Goal: Task Accomplishment & Management: Use online tool/utility

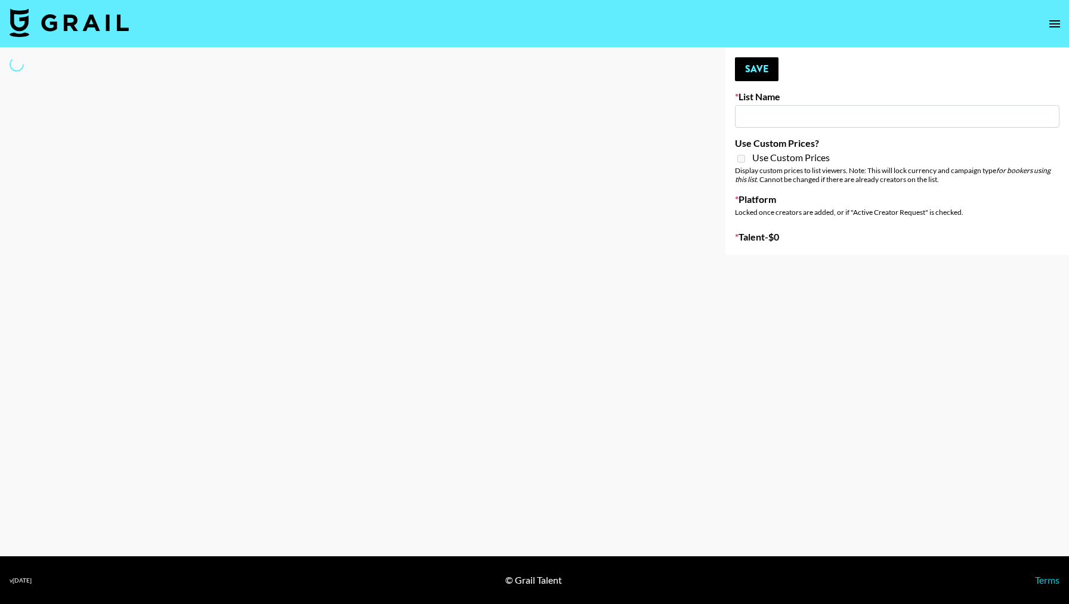
select select "Song"
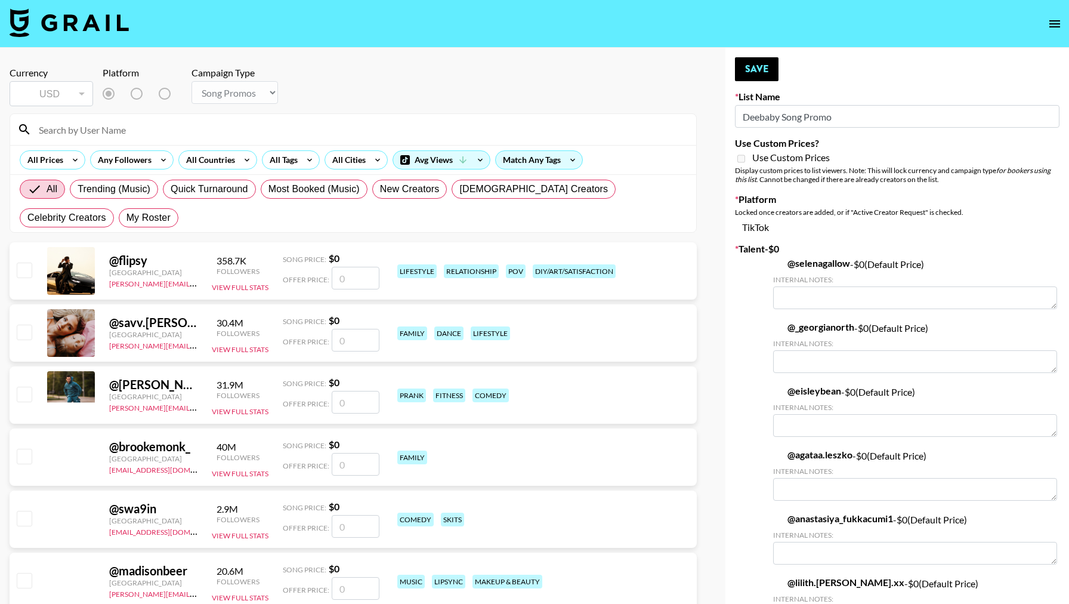
type input "Deebaby Song Promo"
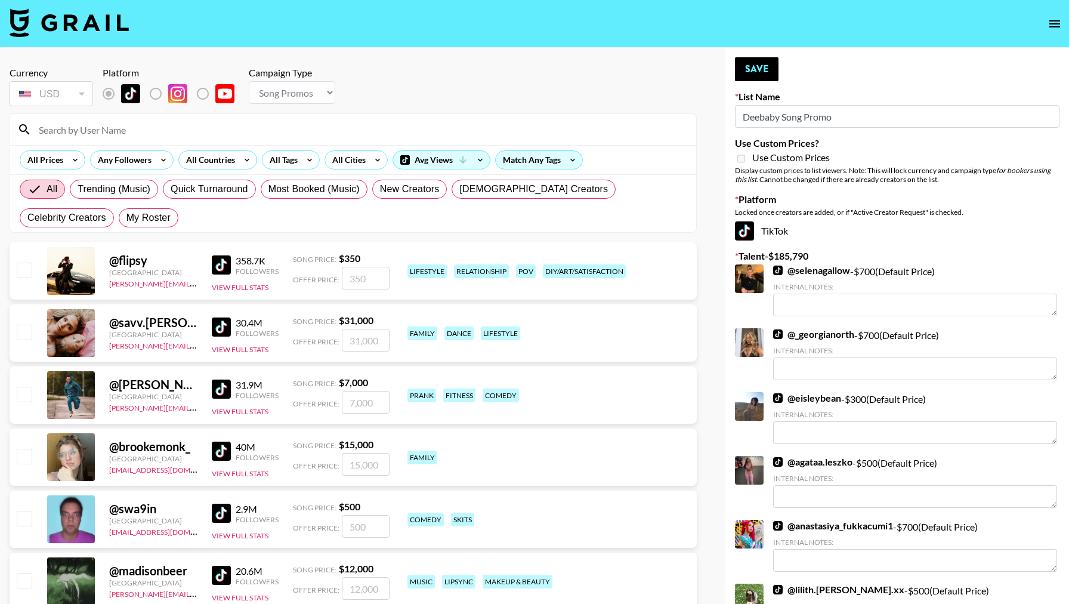
click at [300, 128] on input at bounding box center [361, 129] width 658 height 19
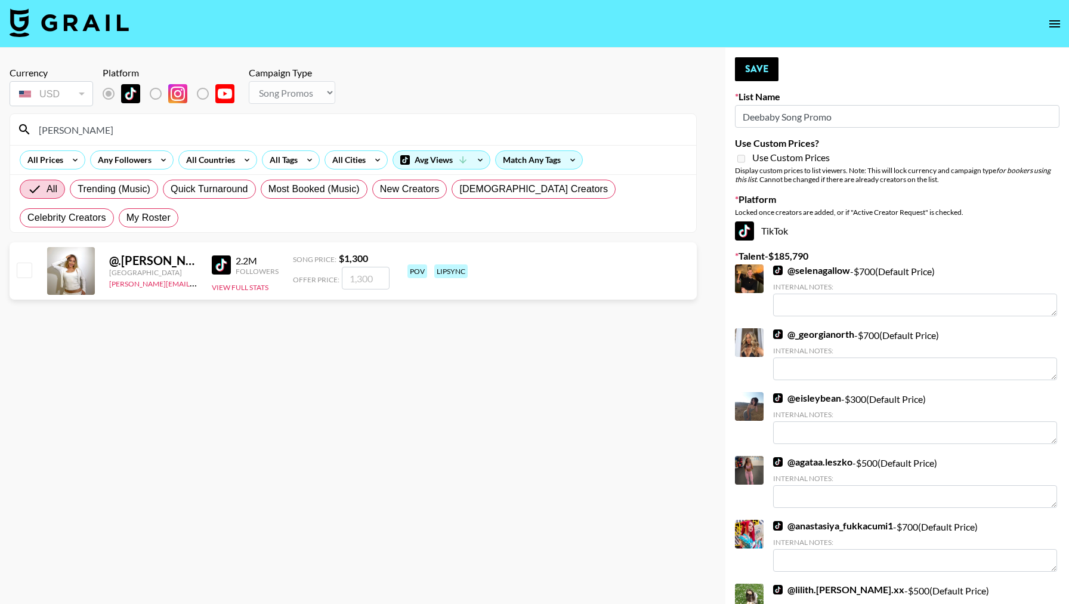
type input "[PERSON_NAME]"
click at [381, 279] on input "number" at bounding box center [366, 278] width 48 height 23
checkbox input "true"
type input "1300"
click at [748, 74] on button "Save" at bounding box center [757, 69] width 44 height 24
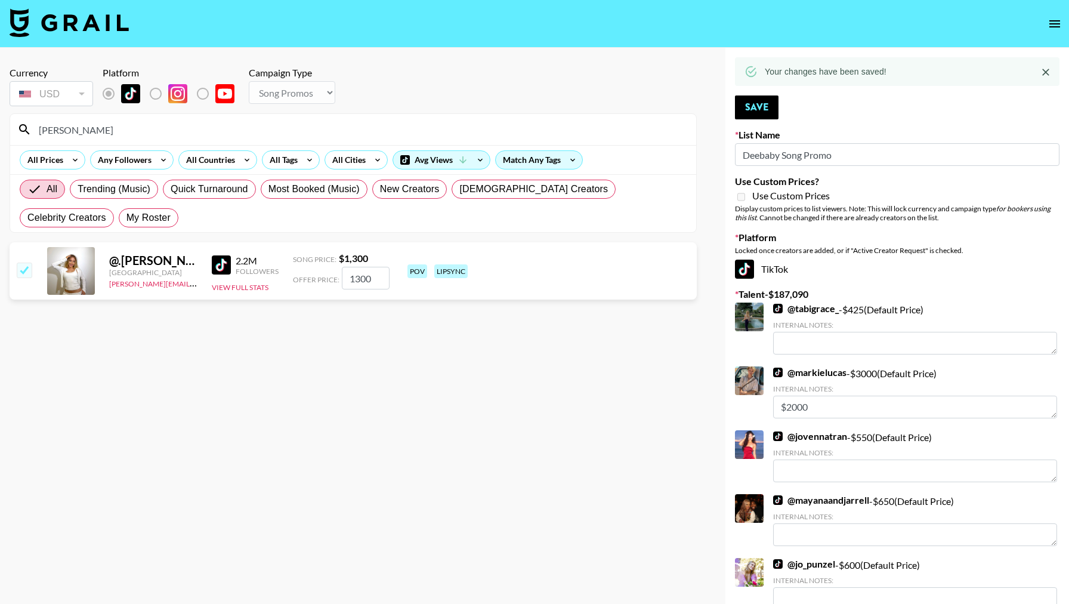
click at [255, 130] on input "[PERSON_NAME]" at bounding box center [361, 129] width 658 height 19
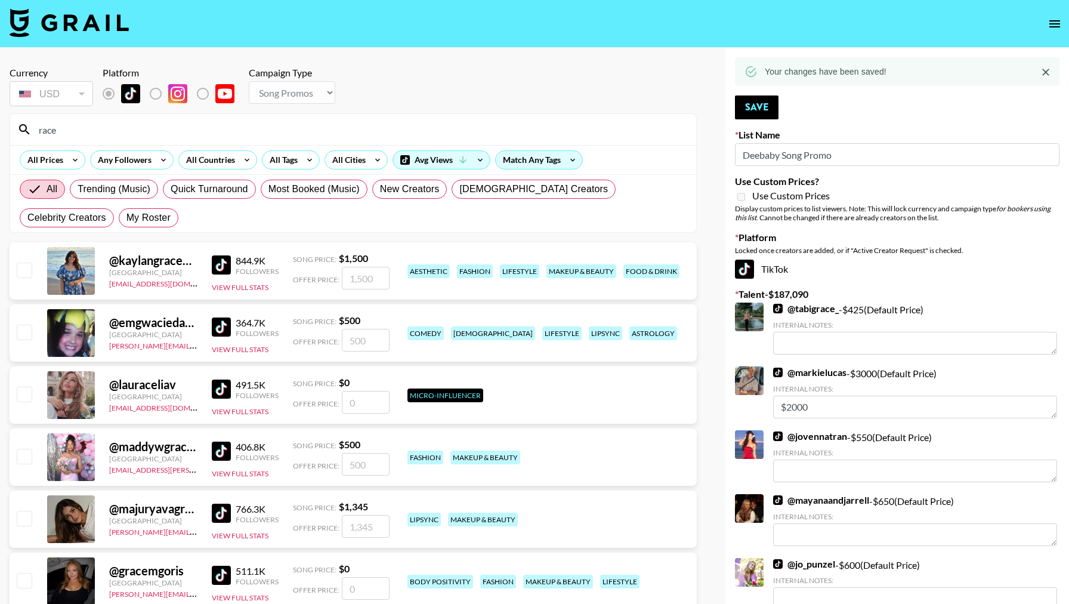
click at [364, 276] on input "number" at bounding box center [366, 278] width 48 height 23
click at [257, 134] on input "race" at bounding box center [361, 129] width 658 height 19
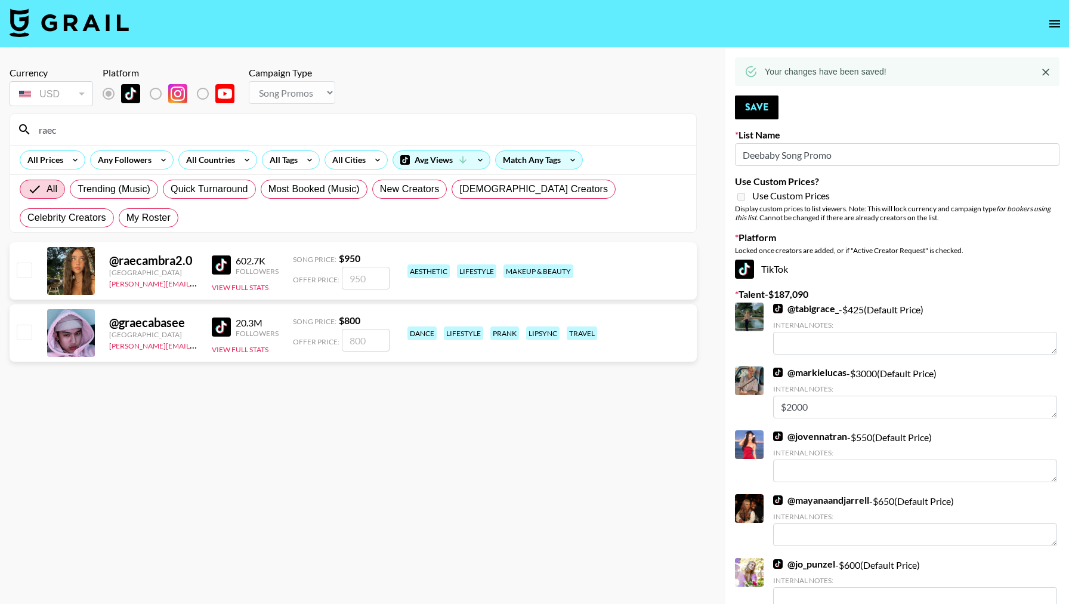
type input "raec"
click at [356, 278] on input "number" at bounding box center [366, 278] width 48 height 23
checkbox input "true"
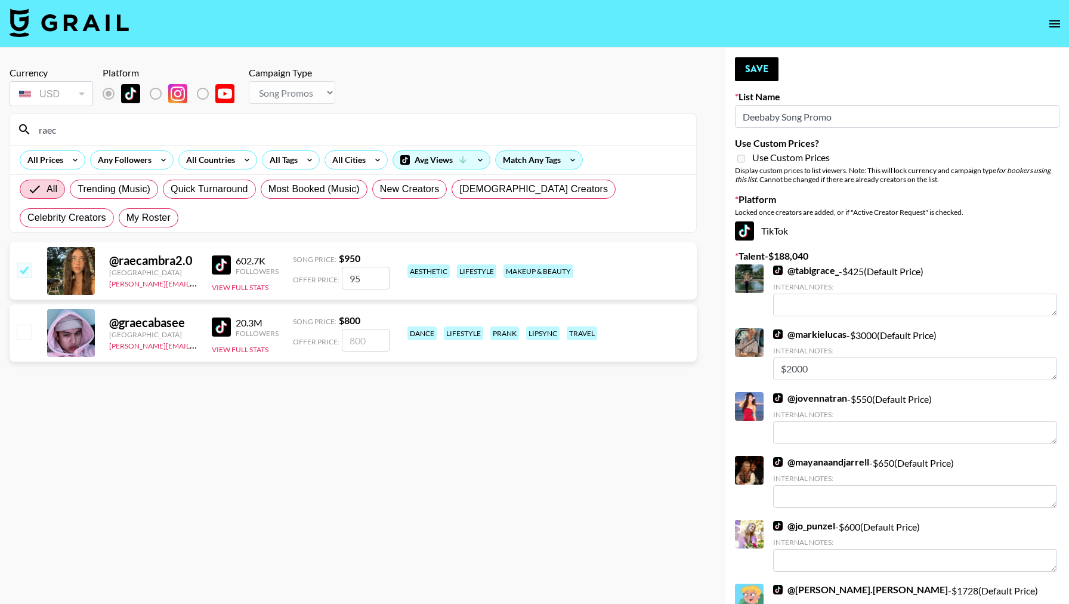
type input "950"
checkbox input "false"
checkbox input "true"
type input "950"
click at [745, 73] on button "Save" at bounding box center [757, 69] width 44 height 24
